Goal: Navigation & Orientation: Find specific page/section

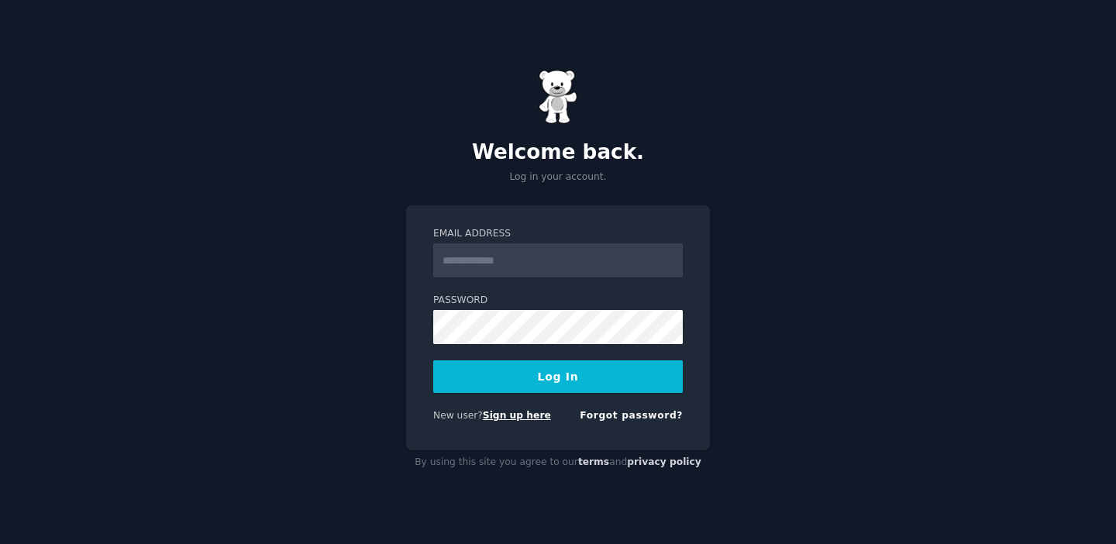
click at [503, 412] on link "Sign up here" at bounding box center [517, 415] width 68 height 11
click at [630, 416] on link "Forgot password?" at bounding box center [631, 415] width 103 height 11
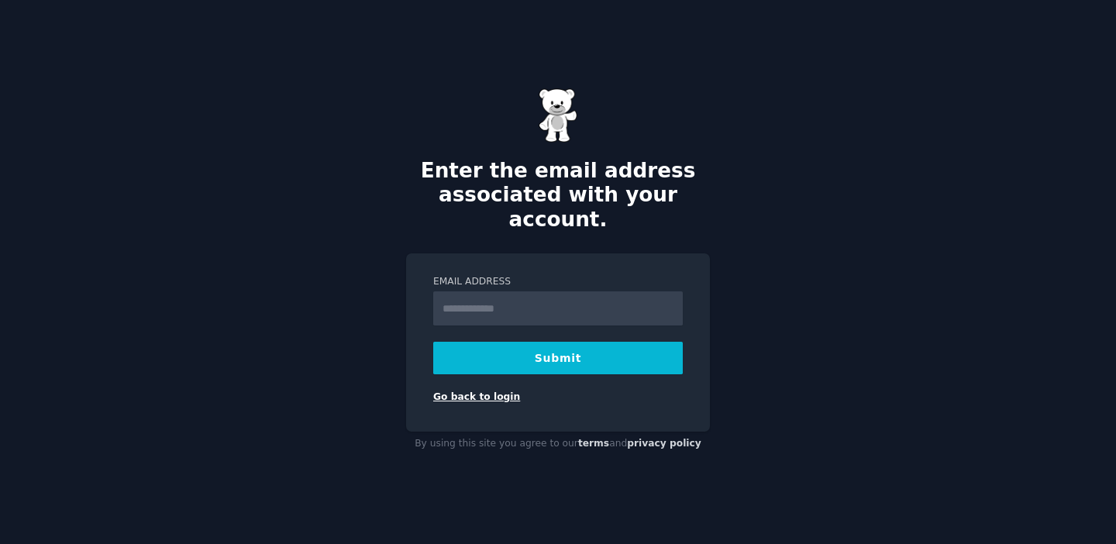
click at [488, 391] on link "Go back to login" at bounding box center [476, 396] width 87 height 11
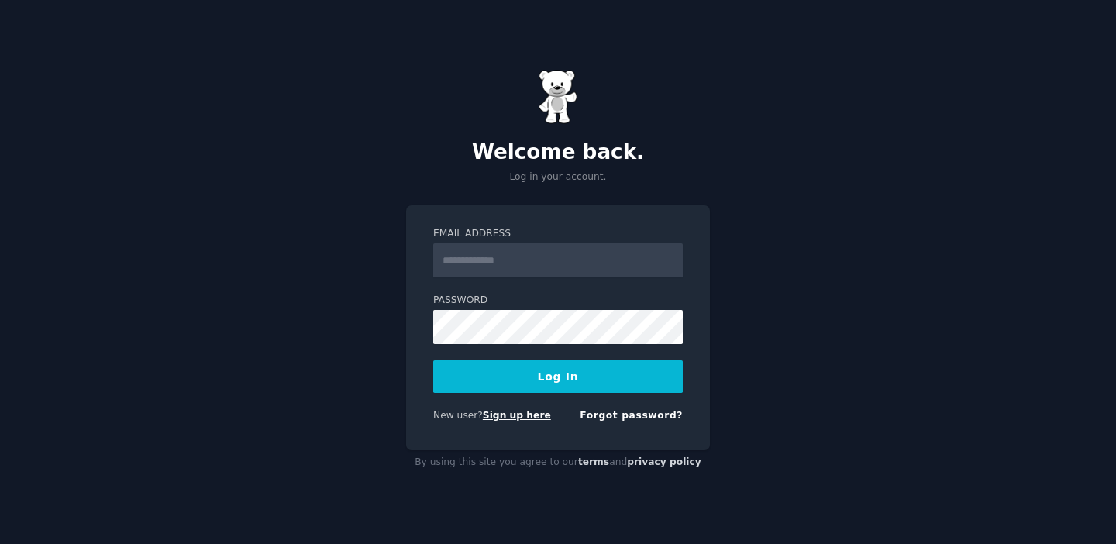
click at [529, 416] on link "Sign up here" at bounding box center [517, 415] width 68 height 11
click at [645, 464] on link "privacy policy" at bounding box center [664, 462] width 74 height 11
